Goal: Task Accomplishment & Management: Complete application form

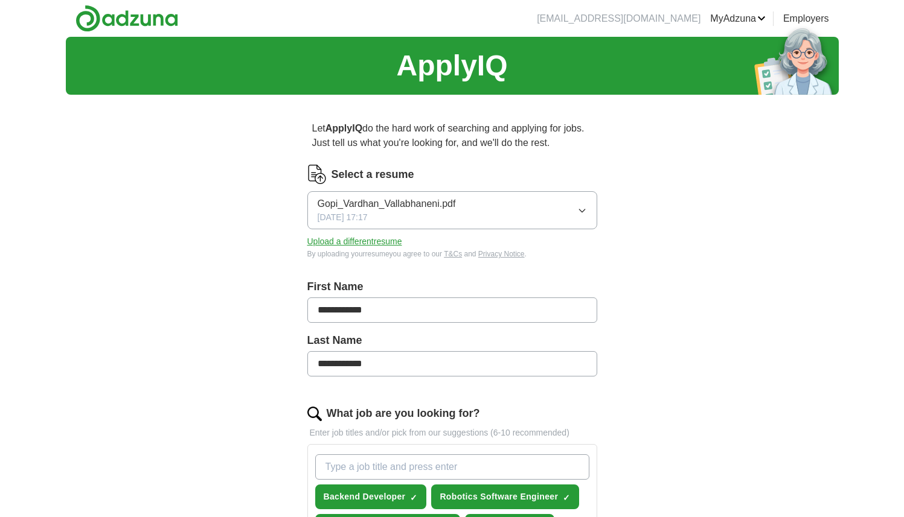
click at [739, 22] on link "MyAdzuna" at bounding box center [738, 18] width 56 height 14
click at [0, 0] on link "Resumes" at bounding box center [0, 0] width 0 height 0
click at [158, 28] on img at bounding box center [126, 18] width 103 height 27
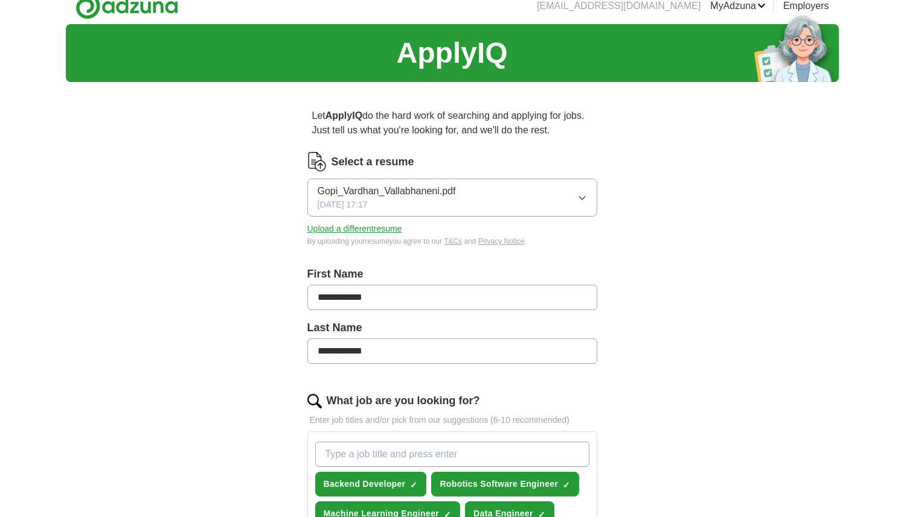
scroll to position [19, 0]
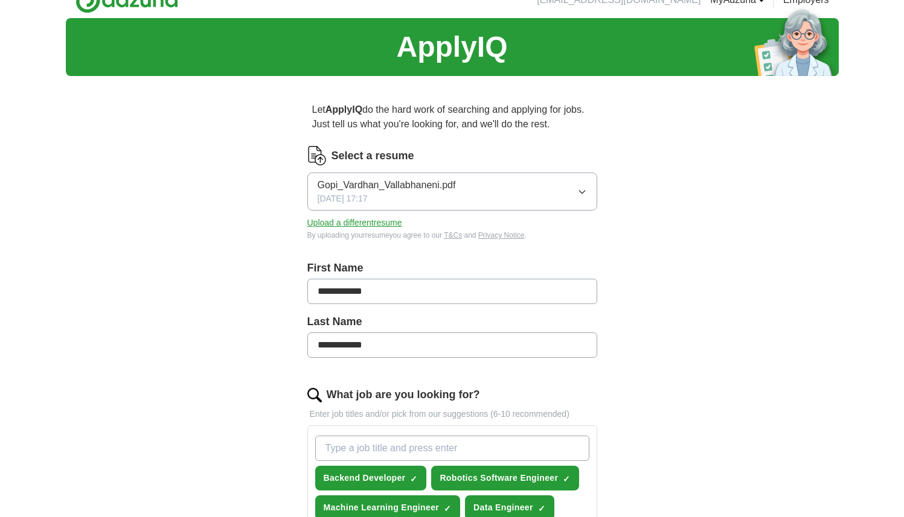
click at [391, 223] on button "Upload a different resume" at bounding box center [354, 223] width 95 height 13
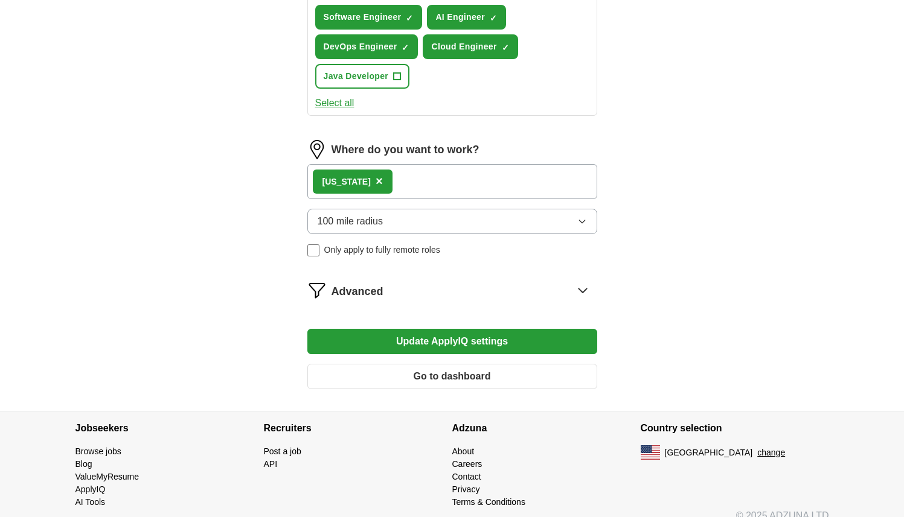
scroll to position [584, 0]
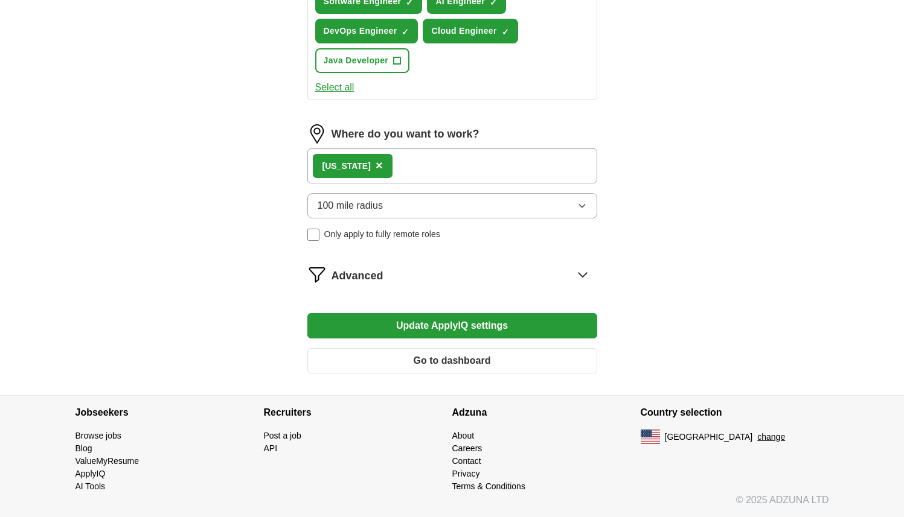
click at [525, 359] on button "Go to dashboard" at bounding box center [452, 360] width 290 height 25
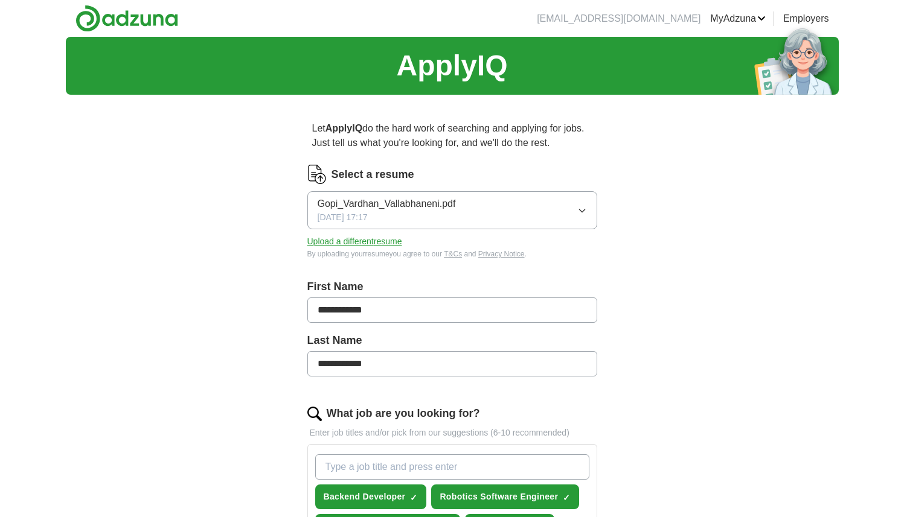
click at [583, 212] on icon "button" at bounding box center [582, 211] width 10 height 10
click at [697, 206] on div "**********" at bounding box center [452, 523] width 773 height 972
click at [747, 23] on link "MyAdzuna" at bounding box center [738, 18] width 56 height 14
click at [0, 0] on link "ApplyIQ" at bounding box center [0, 0] width 0 height 0
